Goal: Task Accomplishment & Management: Manage account settings

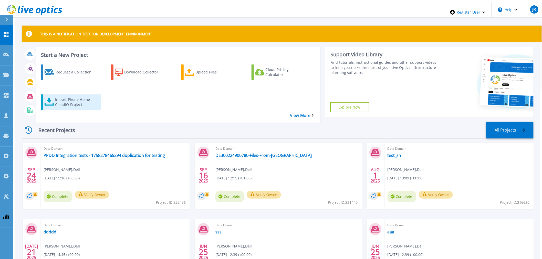
click at [55, 96] on div "Import Phone Home CloudIQ Project" at bounding box center [75, 102] width 41 height 13
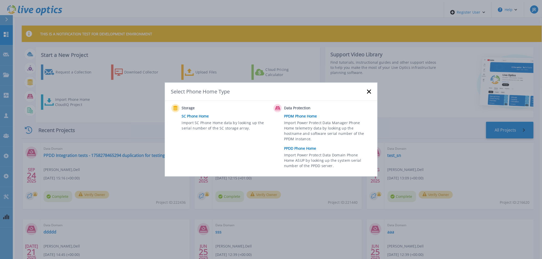
click at [297, 148] on link "PPDD Phone Home" at bounding box center [328, 149] width 89 height 8
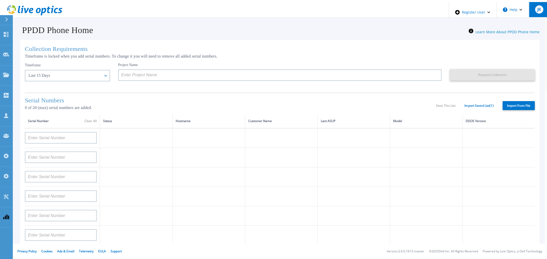
click at [535, 8] on div "JR" at bounding box center [539, 9] width 8 height 8
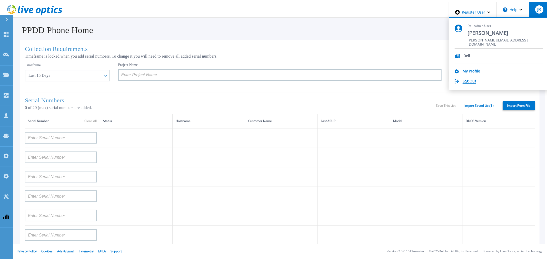
click at [476, 79] on link "Log Out" at bounding box center [469, 81] width 14 height 5
